Goal: Task Accomplishment & Management: Complete application form

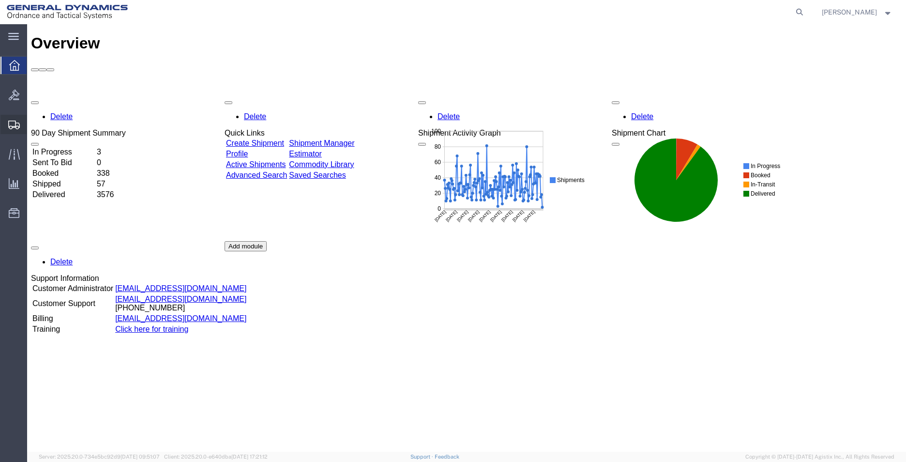
click at [0, 0] on span "Create Shipment" at bounding box center [0, 0] width 0 height 0
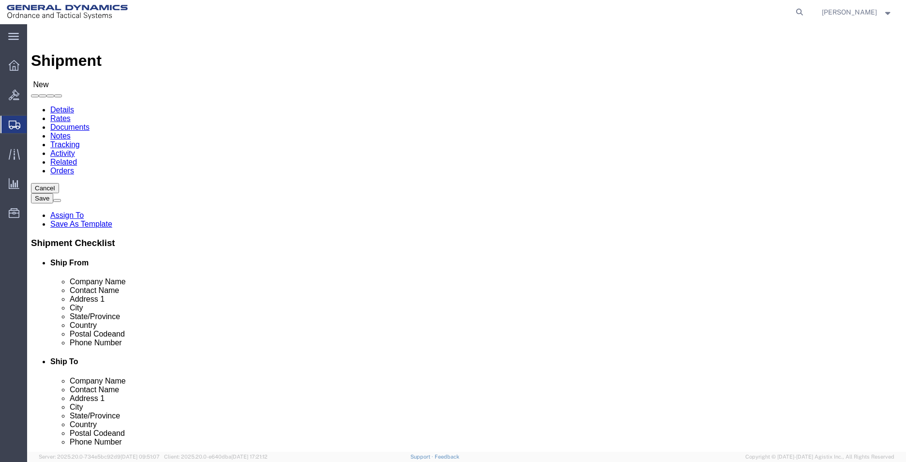
select select
select select "MYPROFILE"
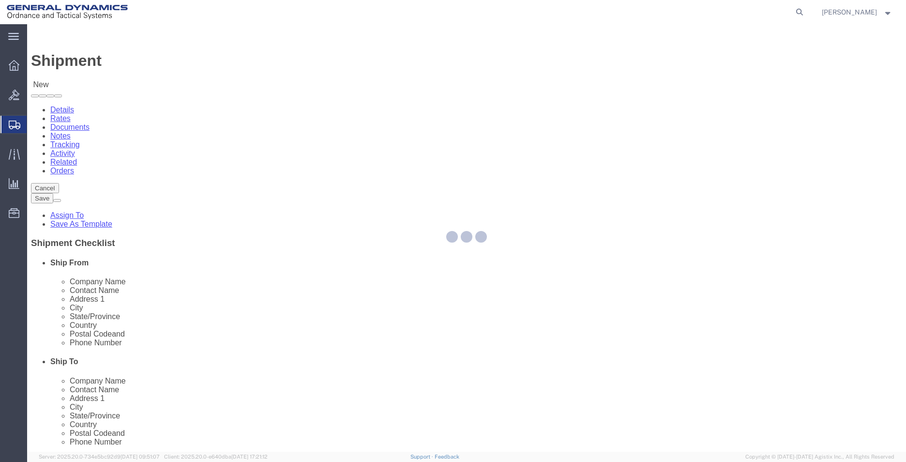
select select "AL"
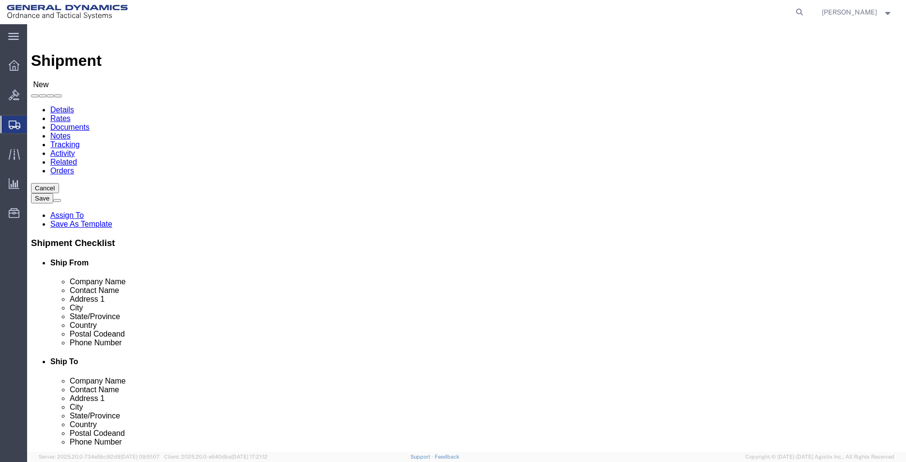
click input "text"
type input "BAE SYSTEMS, INC"
select select "CO"
type input "BAE SYSTEMS, INC"
click input "text"
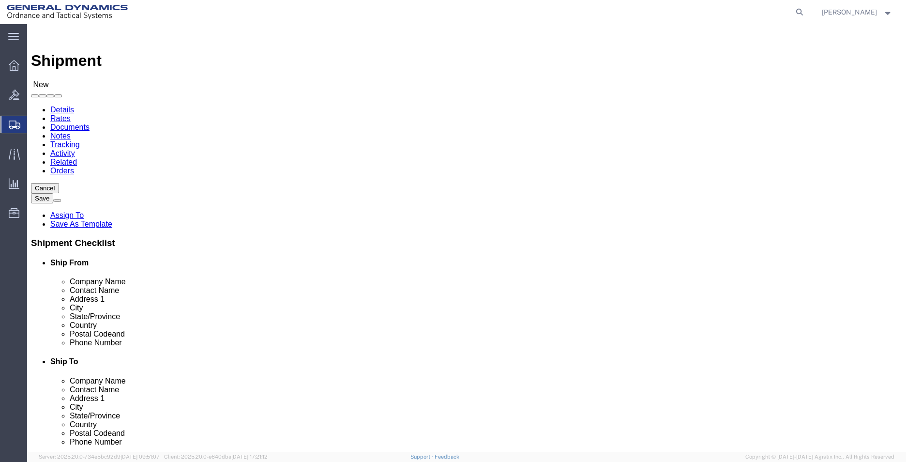
type input "2568351660"
type input "[EMAIL_ADDRESS][PERSON_NAME][DOMAIN_NAME]"
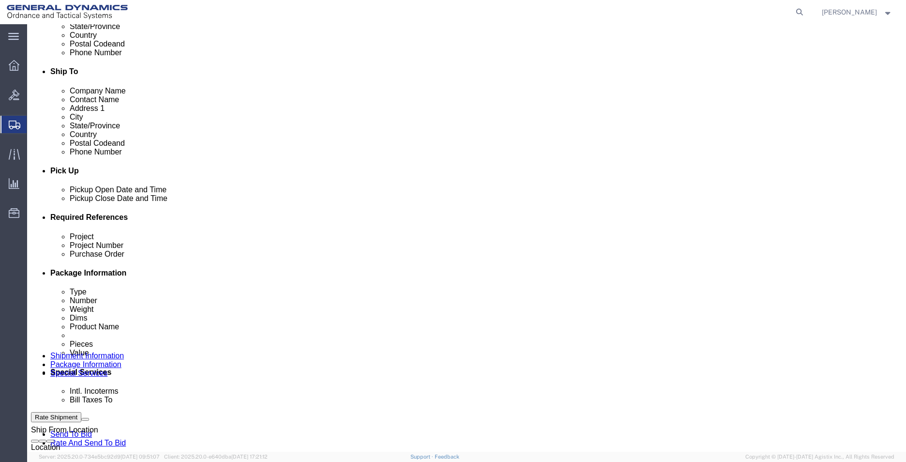
scroll to position [290, 0]
click input "text"
type input "M"
type input "AMRAAM"
type input "24JMG0017"
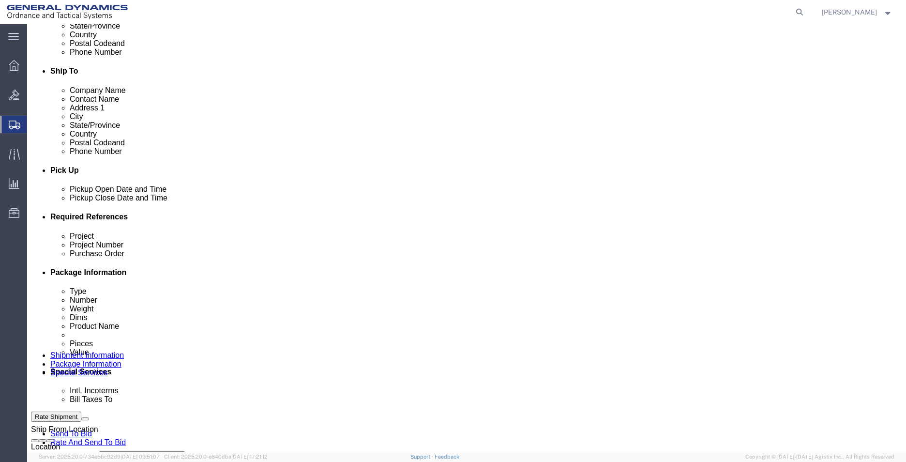
drag, startPoint x: 400, startPoint y: 308, endPoint x: 327, endPoint y: 303, distance: 73.8
click div "Project Number 24JMG0017"
click input "text"
paste input "24JMG0017"
type input "24JMG0017"
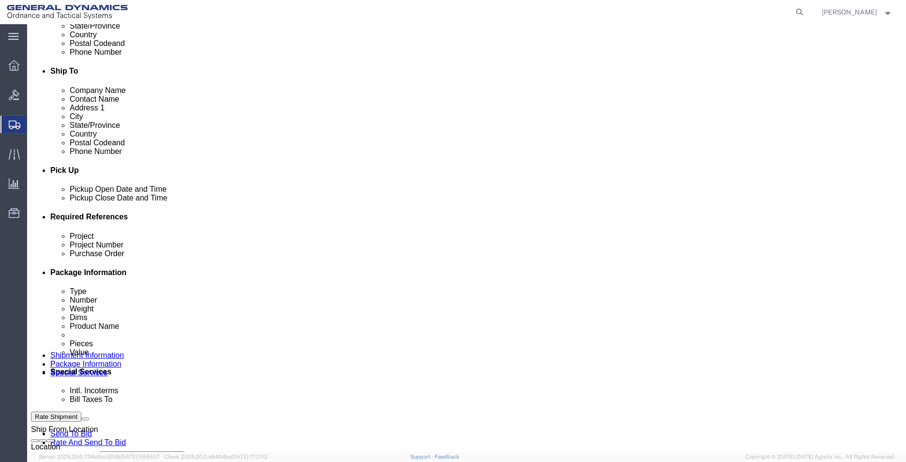
click input "text"
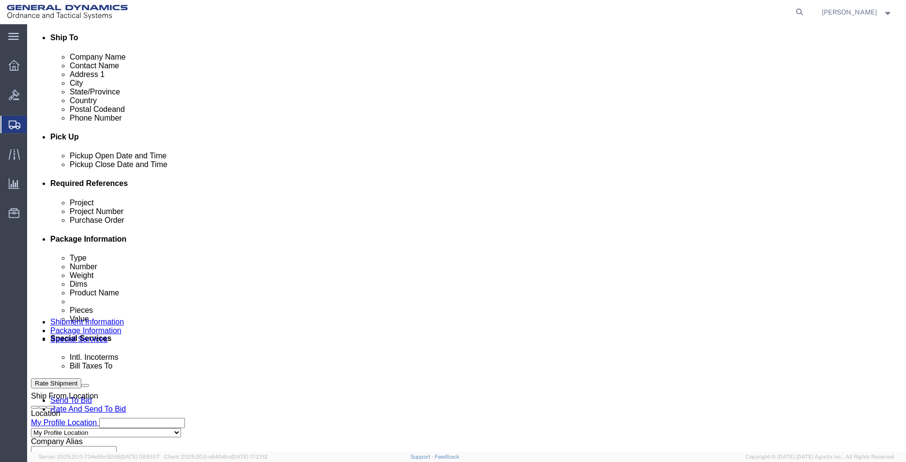
scroll to position [339, 0]
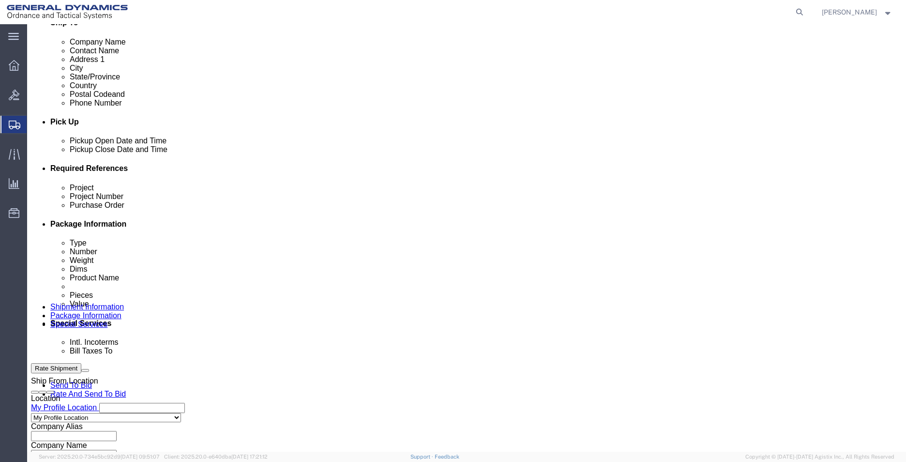
type input "45100013"
click select "Select Air Less than Truckload Multi-Leg Ocean Freight Rail Small Parcel Truckl…"
select select "SMAL"
click select "Select Air Less than Truckload Multi-Leg Ocean Freight Rail Small Parcel Truckl…"
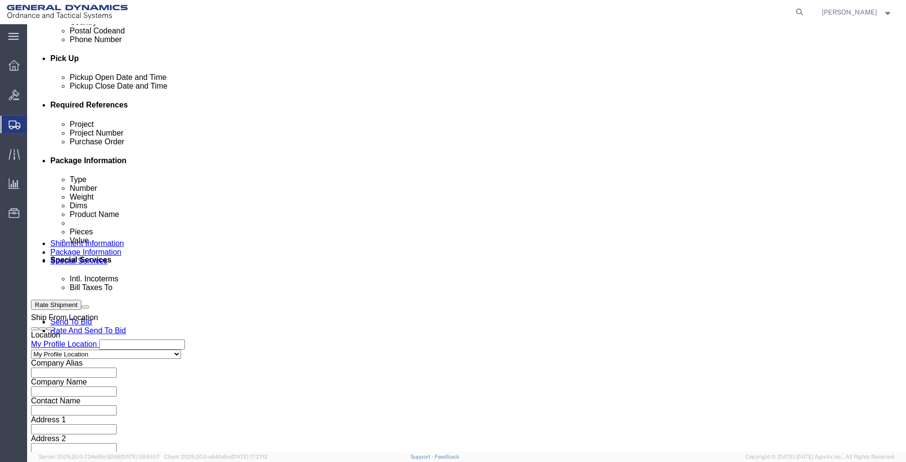
scroll to position [404, 0]
click button "Continue"
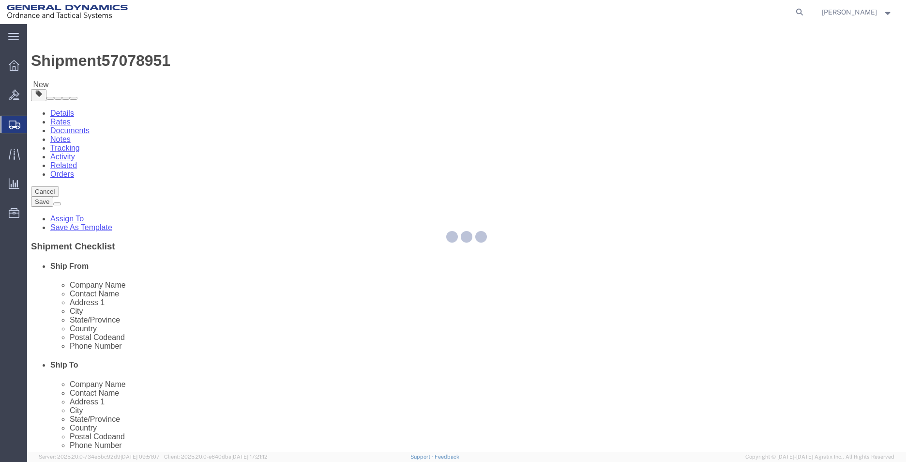
select select "YRPK"
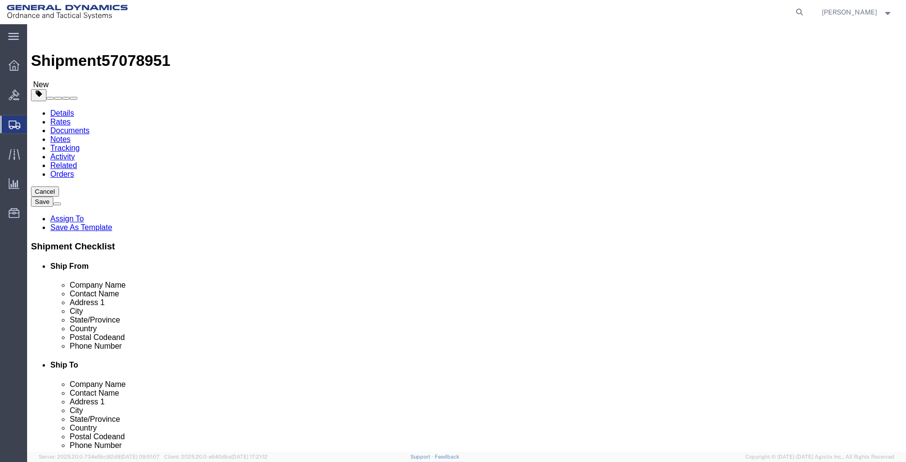
click div "Package Type Select Envelope Large Box Medium Box PAK Rack Small Box Tube Your …"
click input "text"
type input "26"
type input "16"
type input "24"
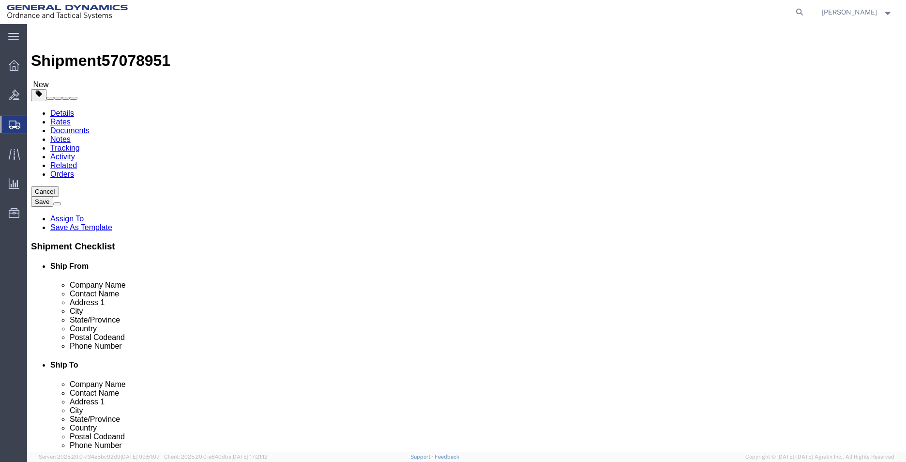
type input "25"
click div "x Package Type Select Envelope Large Box Medium Box PAK Rack Small Box Tube You…"
click link "Add Content"
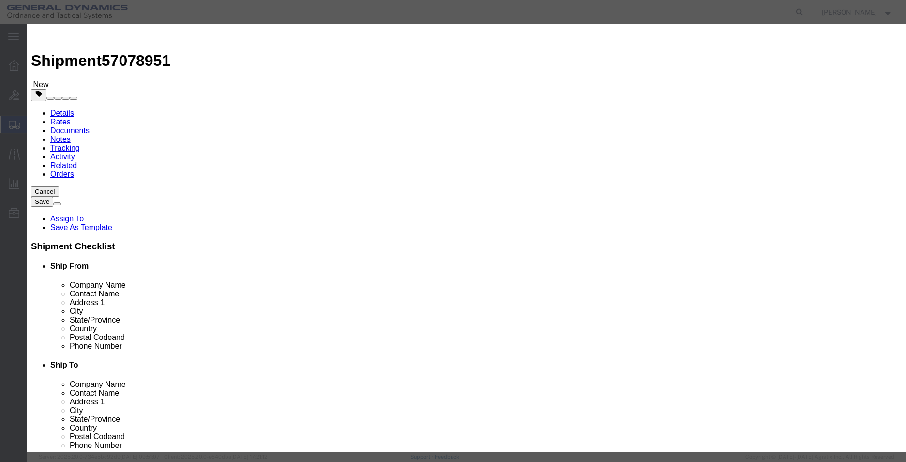
click input "text"
type input "TDD COVER"
type input "258"
click input "text"
type input "1"
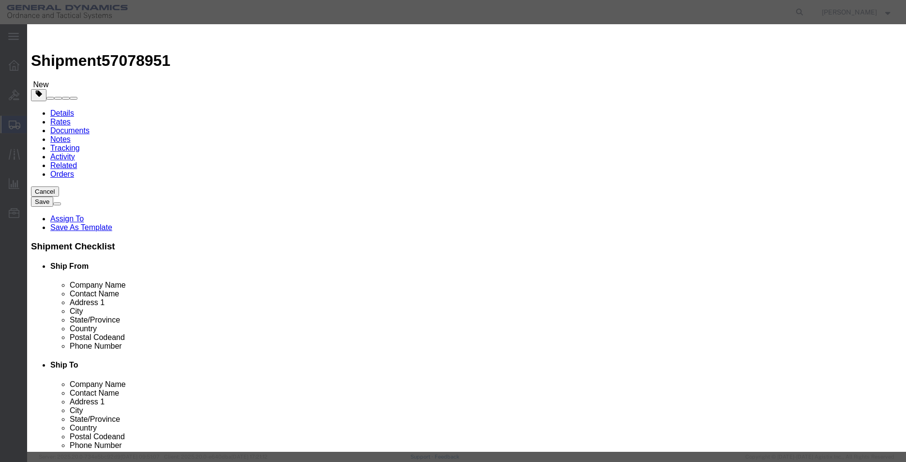
click button "Save & Close"
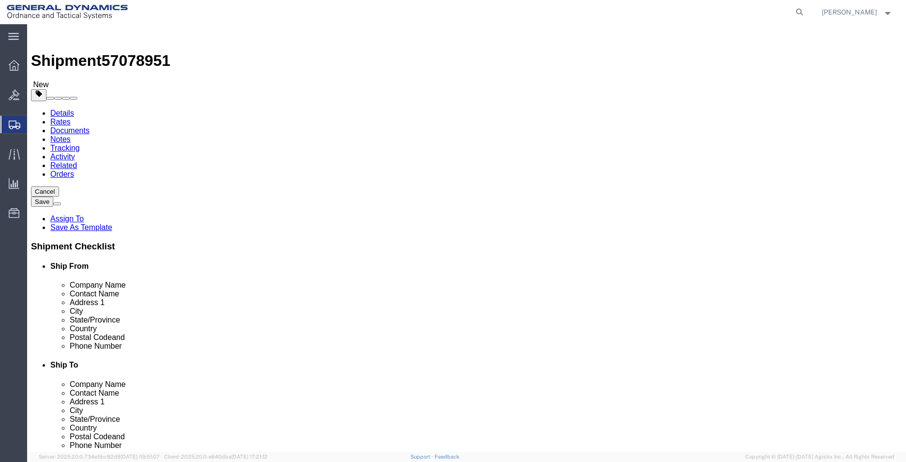
click button "Continue"
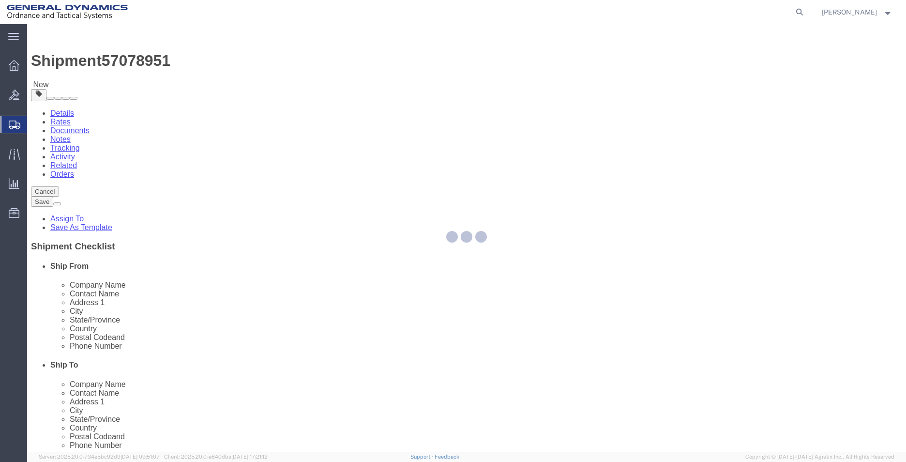
select select
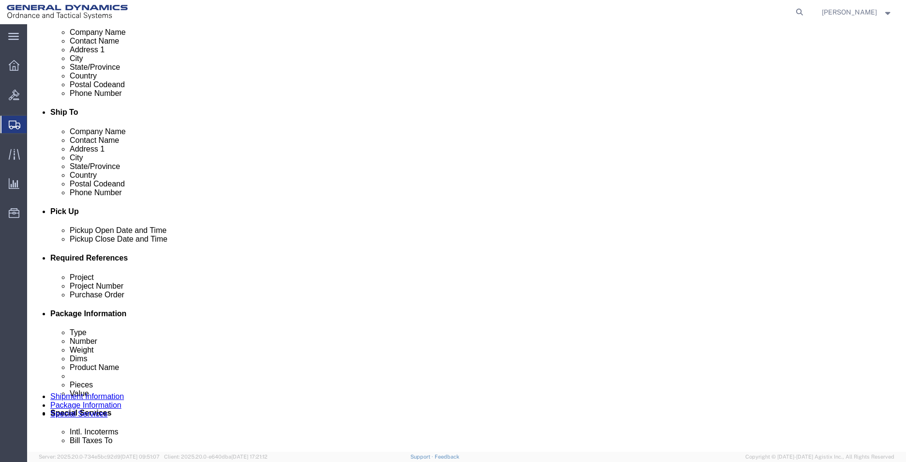
scroll to position [387, 0]
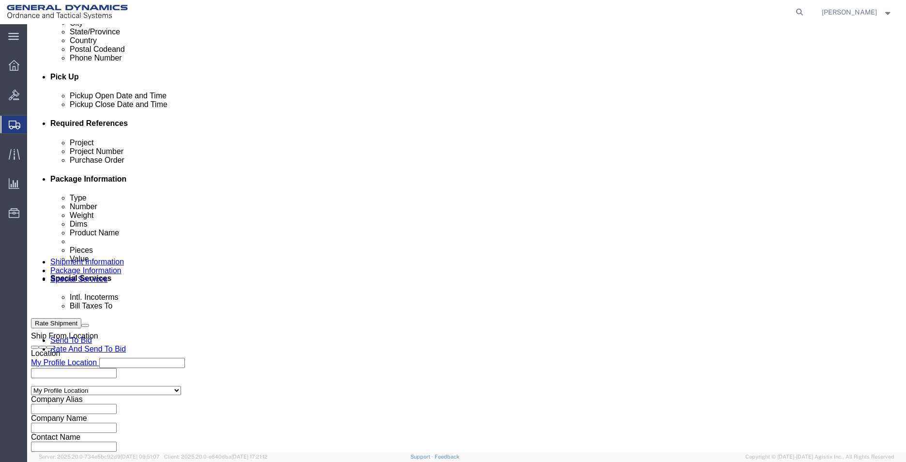
click select "Select DHL FedEx Express UPS"
select select "FedEx Express"
click select "Select DHL FedEx Express UPS"
click input "text"
type input "080201893"
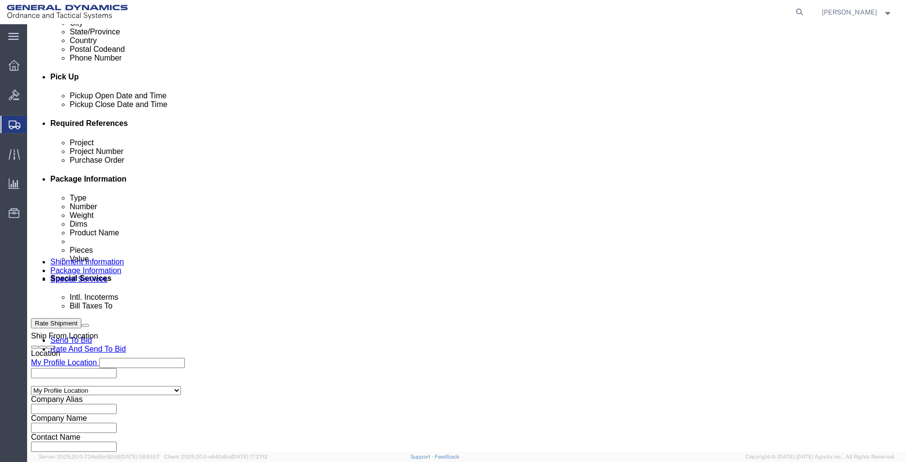
drag, startPoint x: 272, startPoint y: 328, endPoint x: -29, endPoint y: 341, distance: 300.8
click html "Shipment 57078951 New Details Rates Documents Notes Tracking Activity Related O…"
type input "BAE SYSTEMS, INC"
type input "[STREET_ADDRESS]"
type input "RECEIVING"
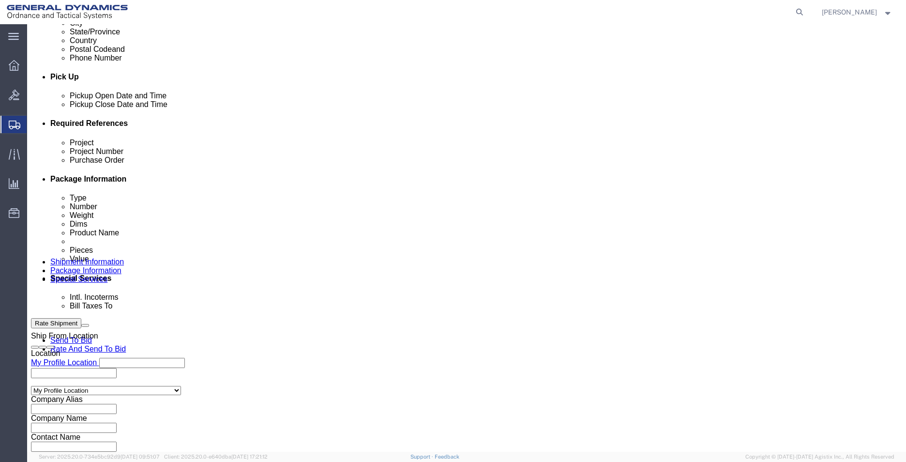
type input "STE #600"
type input "WESTMINISTER"
type input "80234"
select select "CO"
type input "BAE SYSTEMS, INC"
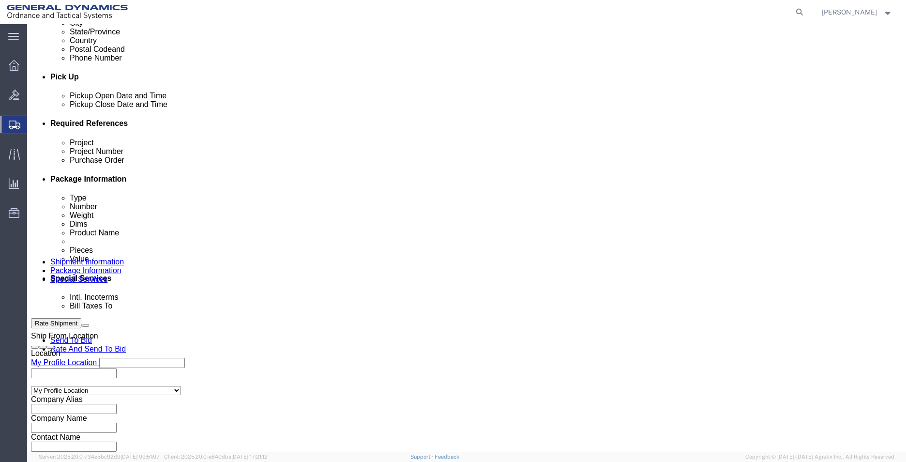
click button "Rate Shipment"
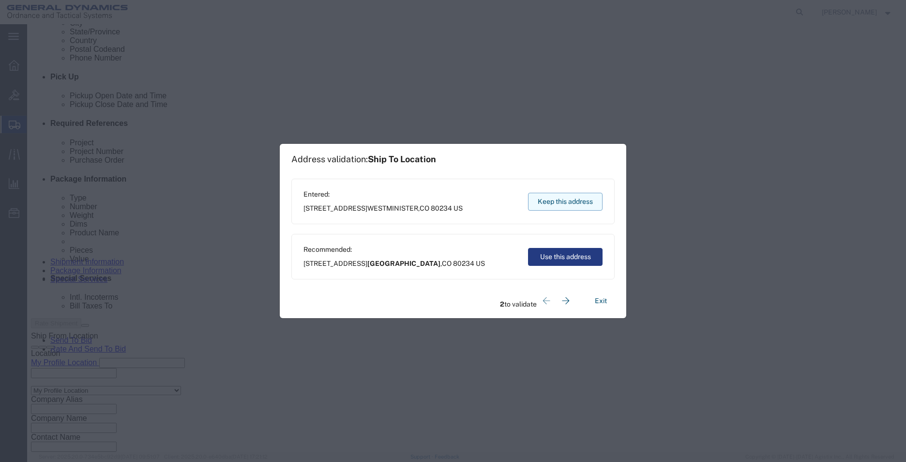
click at [564, 204] on button "Keep this address" at bounding box center [565, 202] width 75 height 18
click at [574, 201] on button "Keep this address" at bounding box center [565, 202] width 75 height 18
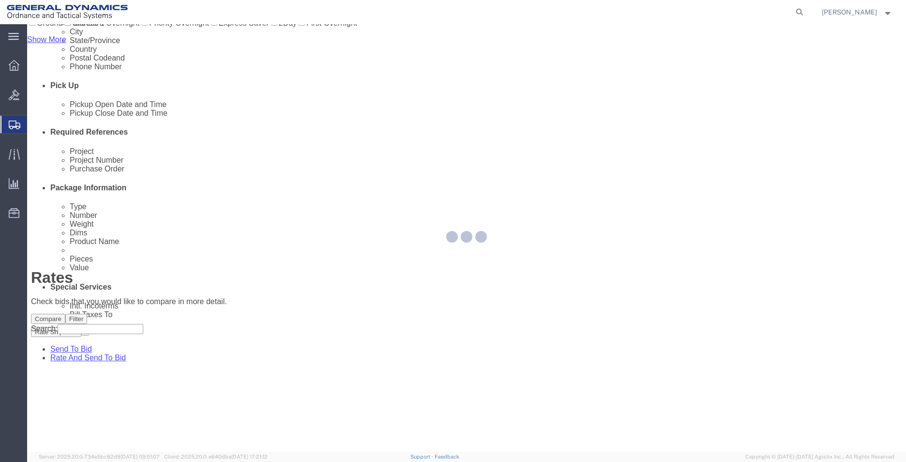
scroll to position [0, 0]
